Goal: Information Seeking & Learning: Learn about a topic

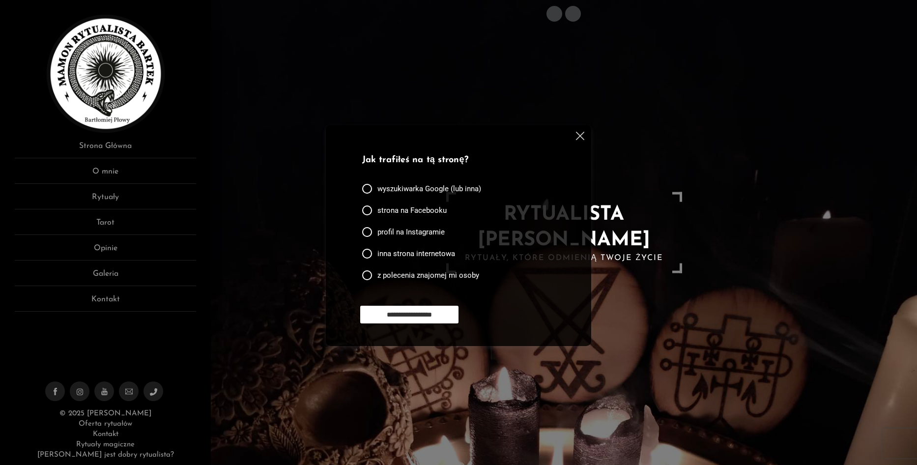
click at [577, 137] on img at bounding box center [580, 136] width 8 height 8
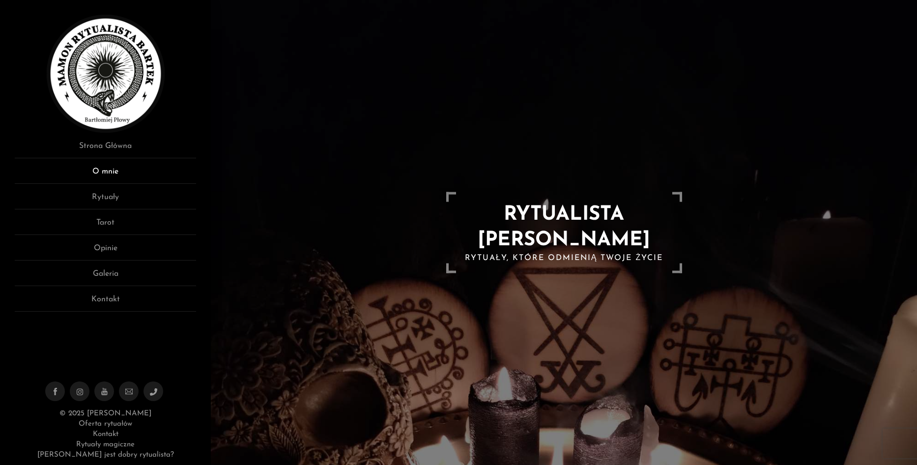
click at [93, 167] on link "O mnie" at bounding box center [105, 175] width 181 height 18
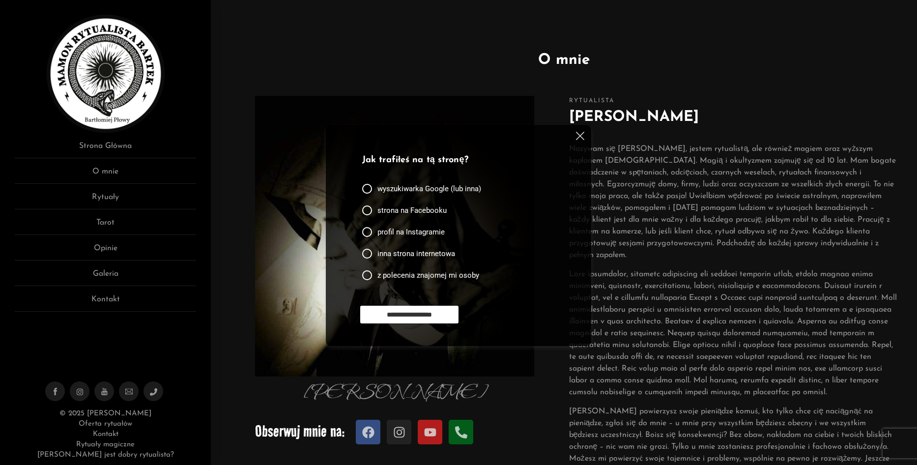
click at [579, 133] on img at bounding box center [580, 136] width 8 height 8
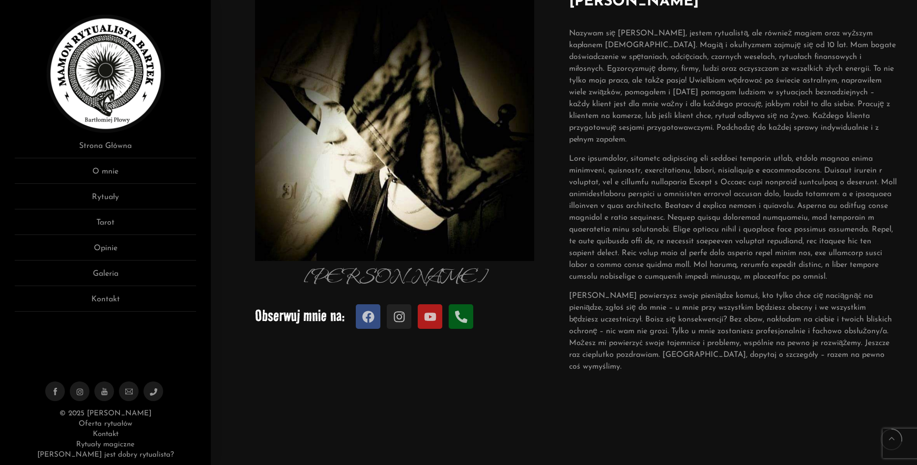
scroll to position [147, 0]
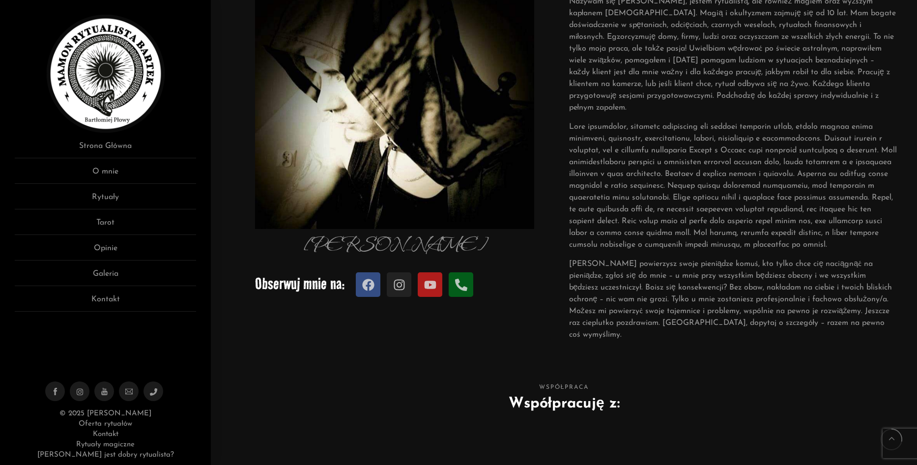
click at [112, 454] on link "[PERSON_NAME] jest dobry rytualista?" at bounding box center [105, 454] width 137 height 7
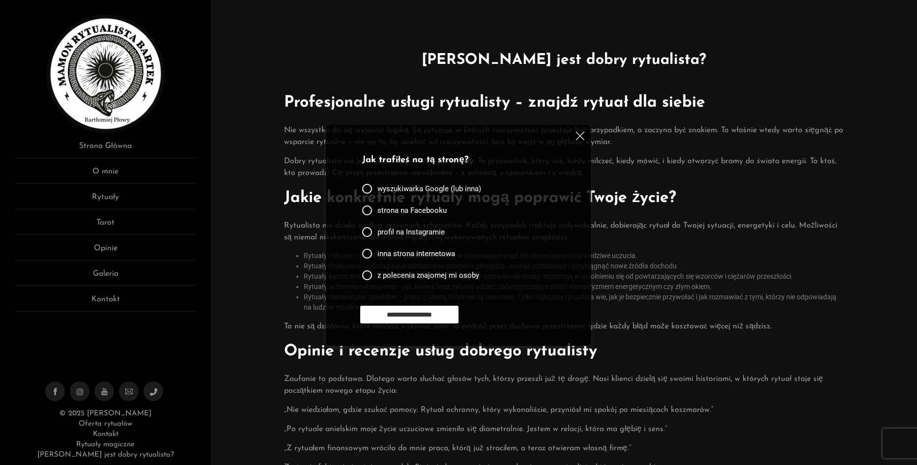
click at [582, 133] on img at bounding box center [580, 136] width 8 height 8
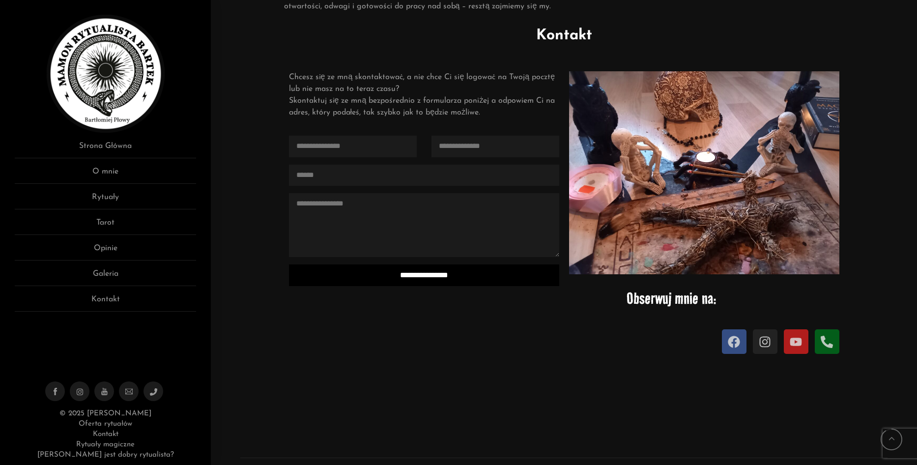
scroll to position [1130, 0]
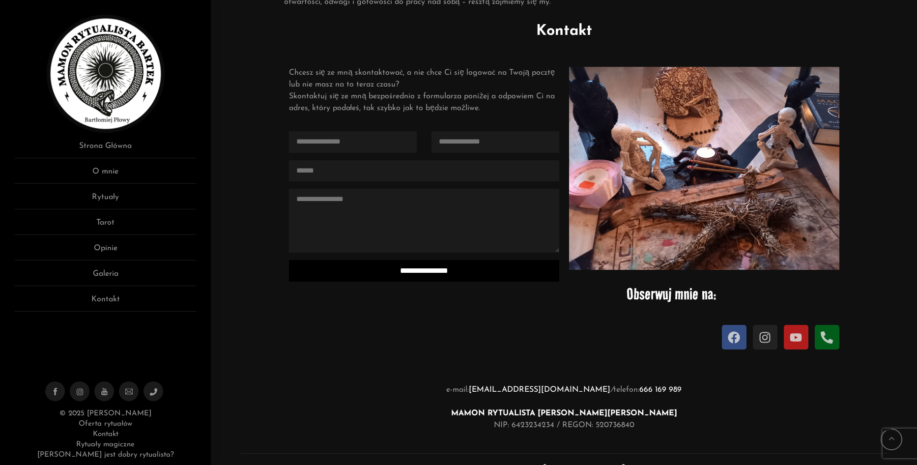
click at [124, 445] on link "Rytuały magiczne" at bounding box center [105, 444] width 58 height 7
click at [119, 424] on link "Oferta rytuałów" at bounding box center [105, 423] width 53 height 7
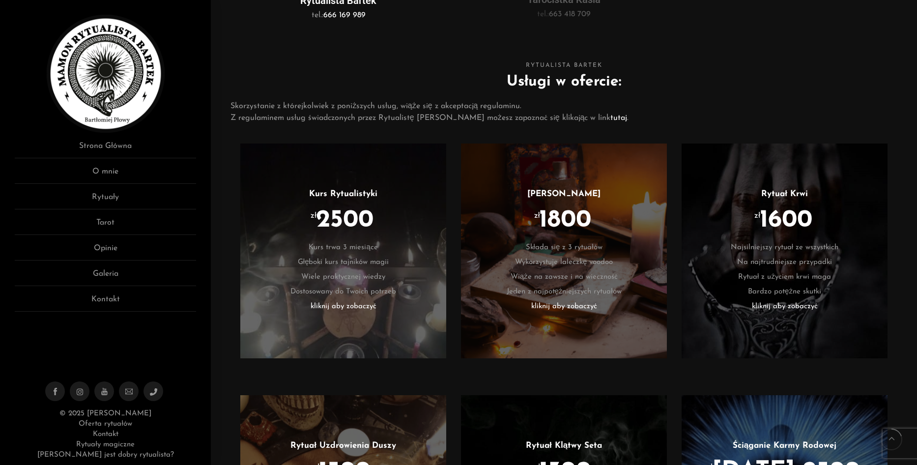
scroll to position [491, 0]
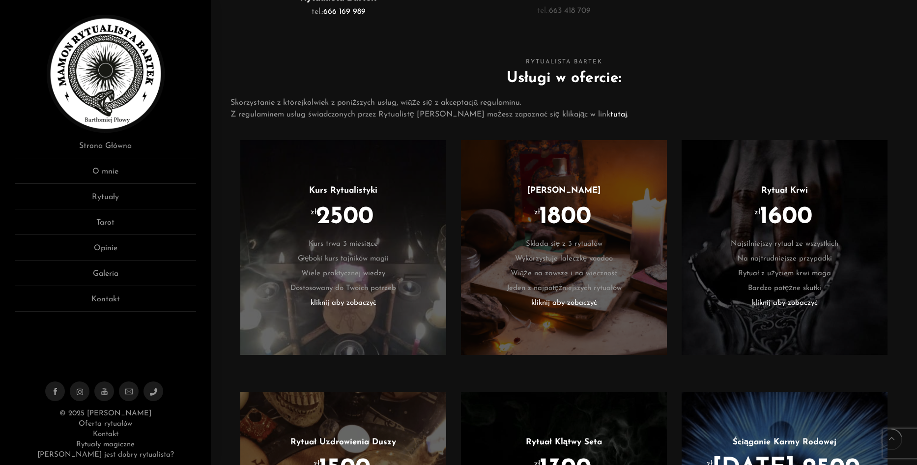
click at [351, 311] on li "kliknij aby zobaczyć" at bounding box center [343, 303] width 176 height 15
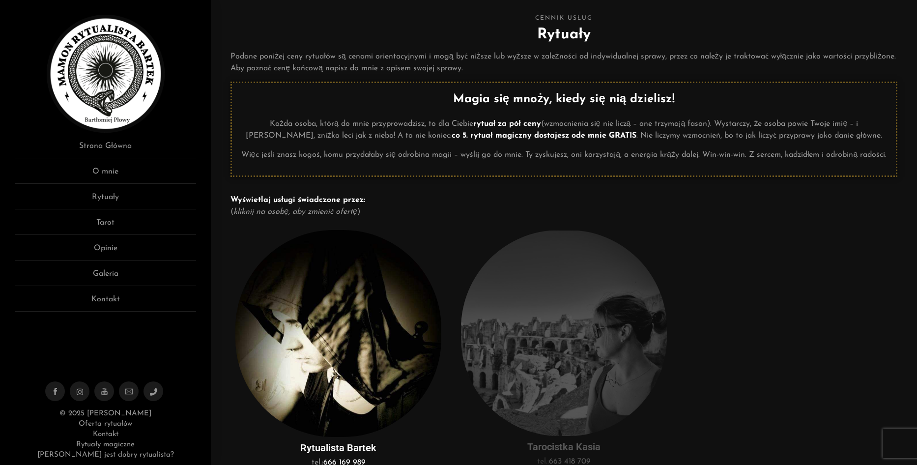
scroll to position [0, 0]
